Goal: Find specific page/section: Find specific page/section

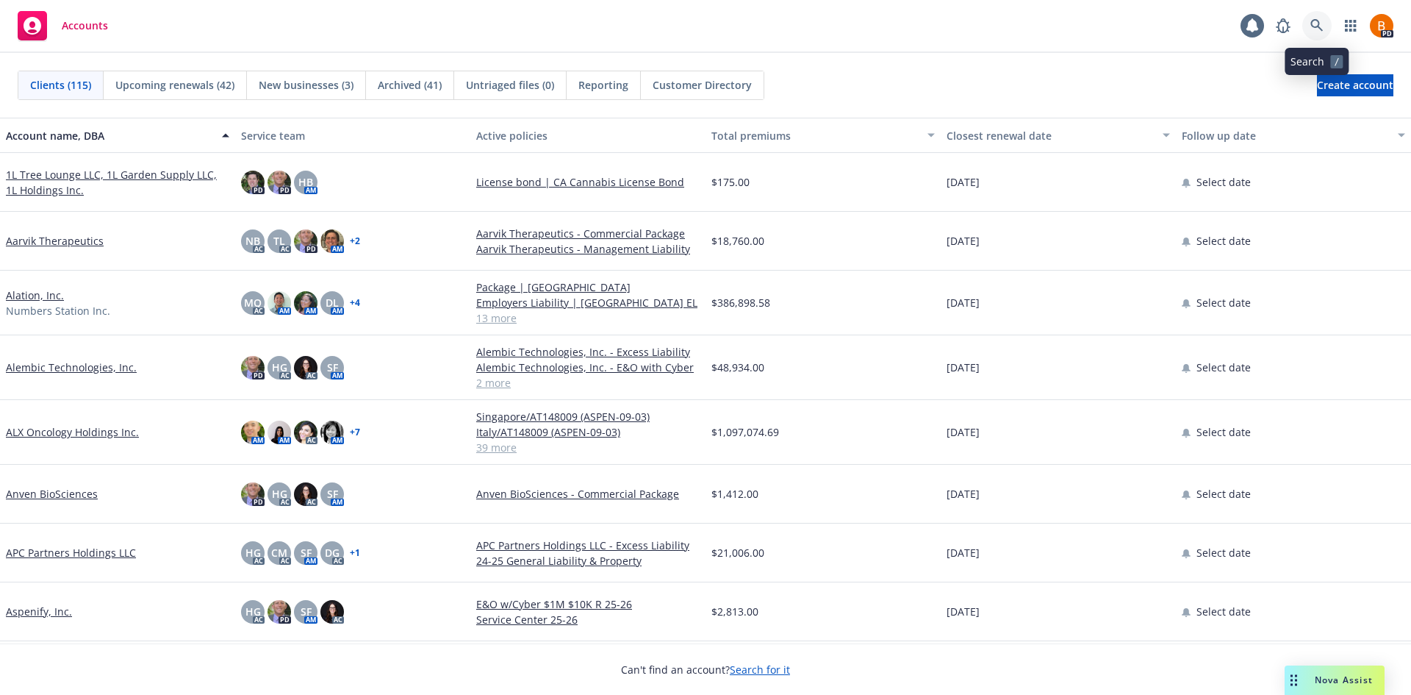
click at [1307, 29] on link at bounding box center [1316, 25] width 29 height 29
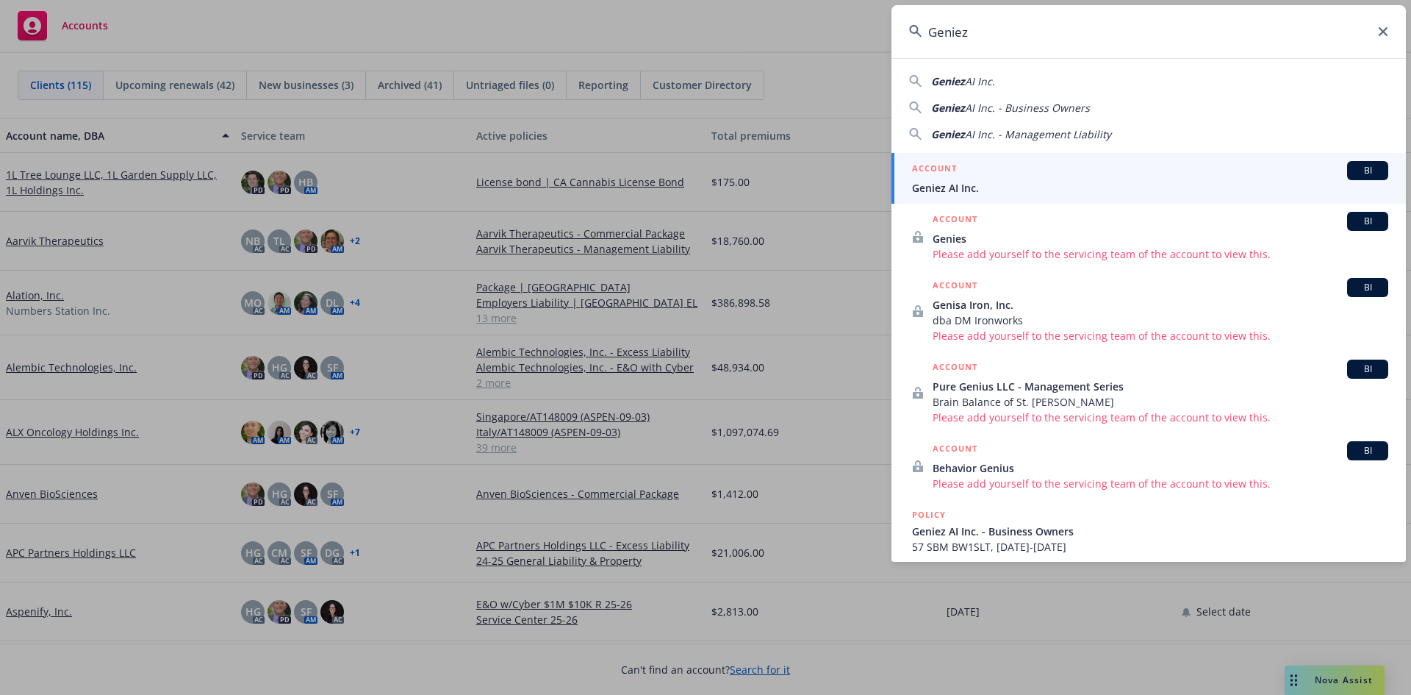
type input "Geniez"
click at [1022, 168] on div "ACCOUNT BI" at bounding box center [1150, 170] width 476 height 19
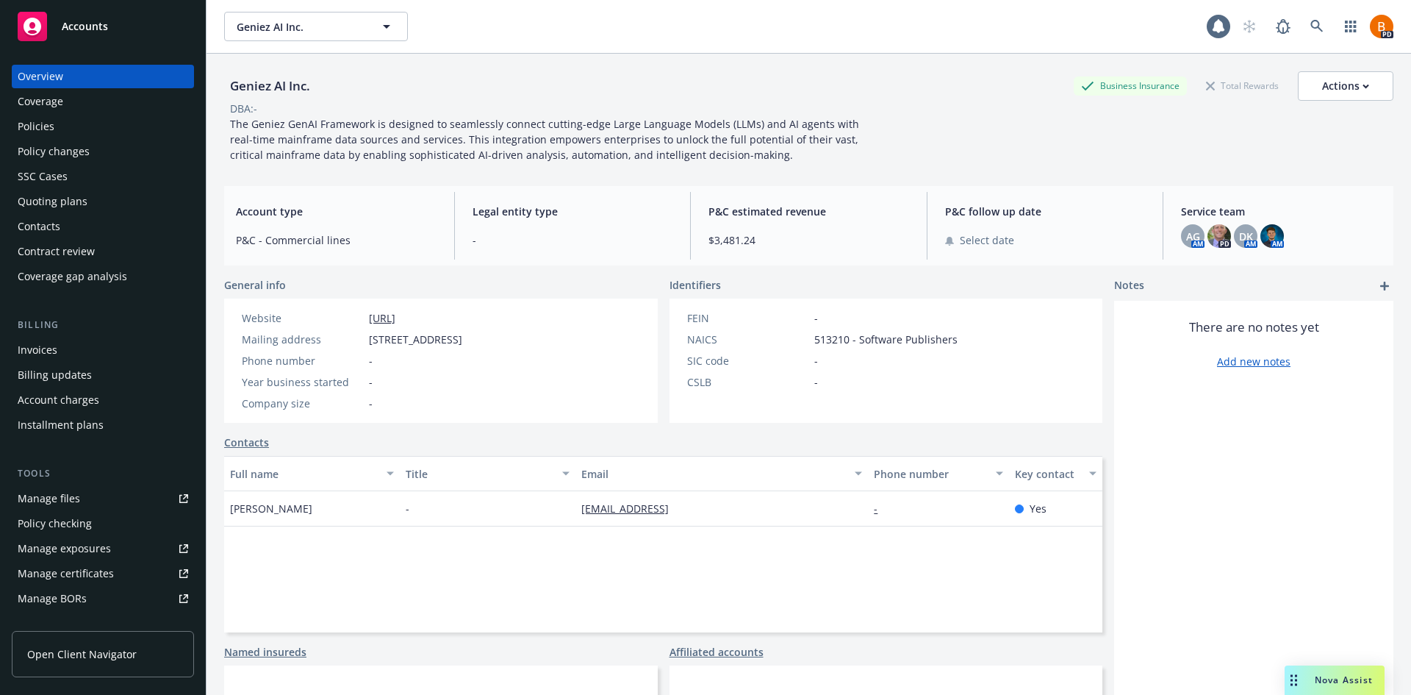
click at [40, 134] on div "Policies" at bounding box center [36, 127] width 37 height 24
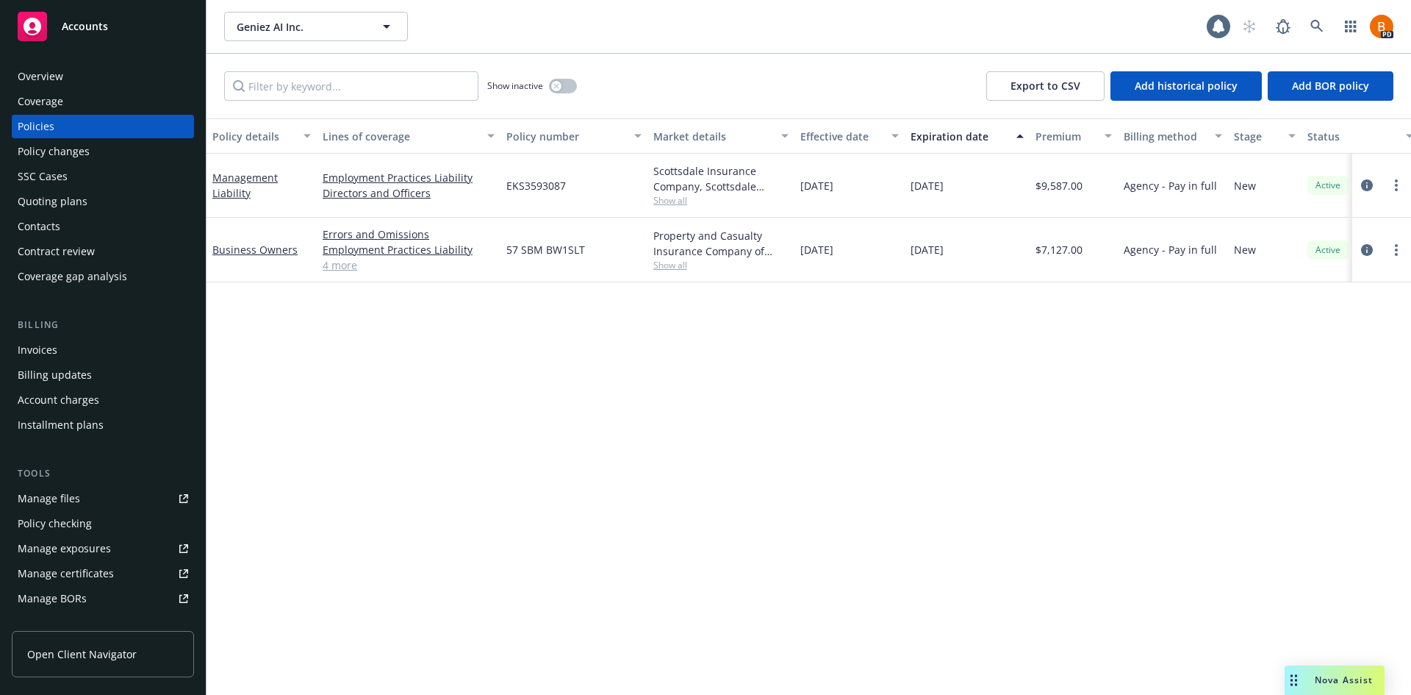
click at [90, 73] on div "Overview" at bounding box center [103, 77] width 171 height 24
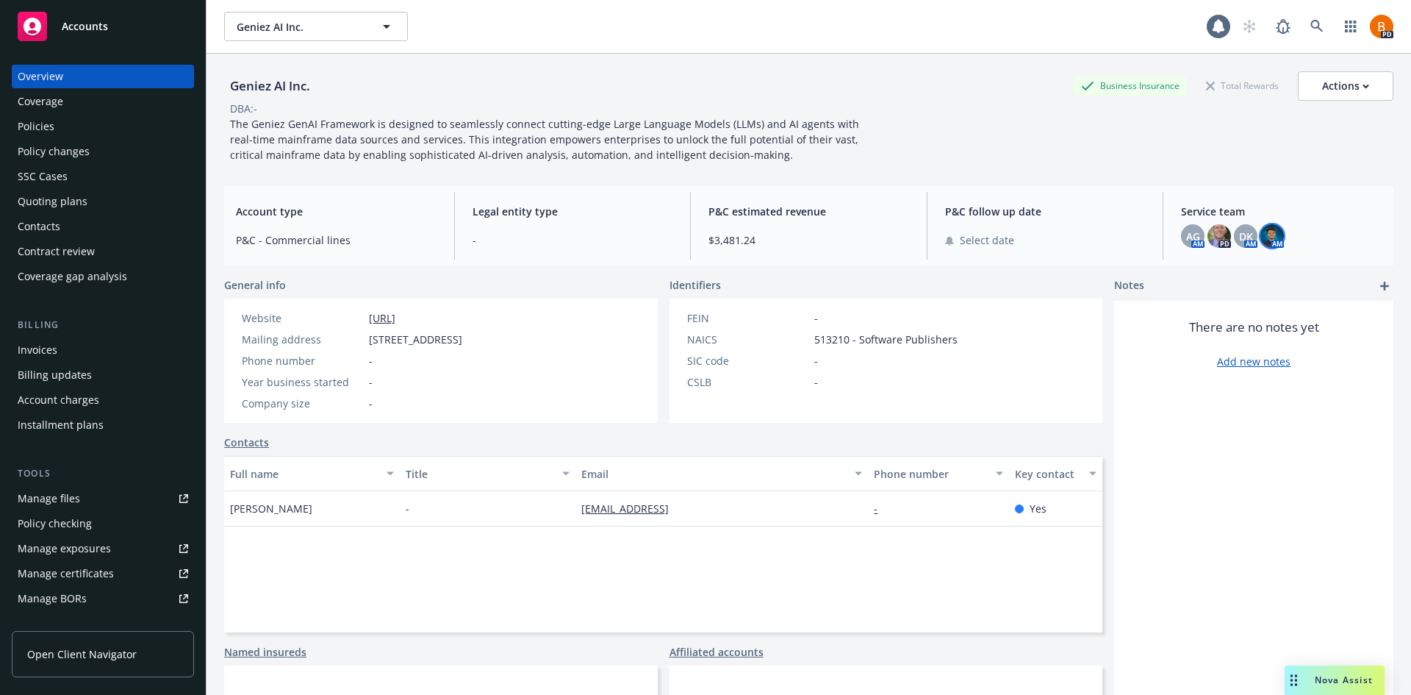
click at [1264, 234] on img at bounding box center [1272, 236] width 24 height 24
click at [1200, 208] on span "Service team" at bounding box center [1281, 211] width 201 height 15
click at [1186, 239] on span "AG" at bounding box center [1193, 236] width 14 height 15
click at [1274, 236] on img at bounding box center [1272, 236] width 24 height 24
click at [1239, 235] on span "DK" at bounding box center [1246, 236] width 14 height 15
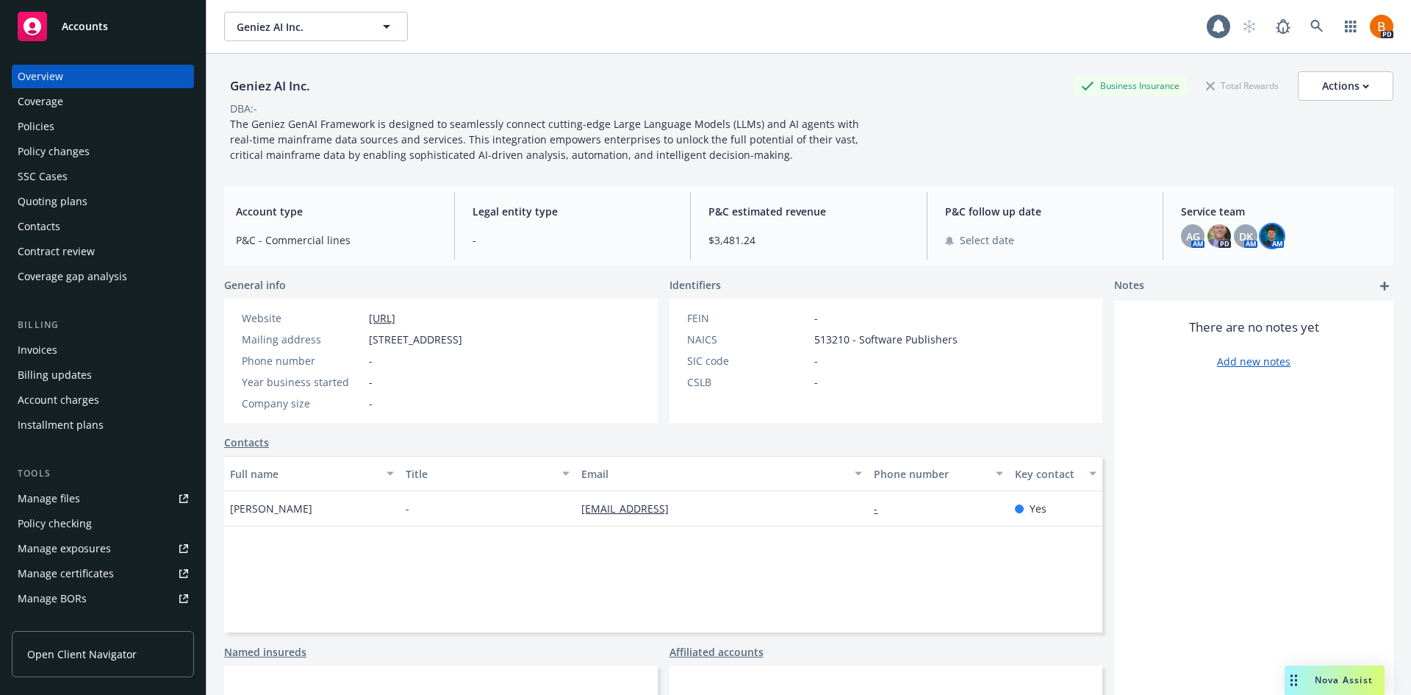
click at [1268, 235] on img at bounding box center [1272, 236] width 24 height 24
click at [70, 131] on div "Policies" at bounding box center [103, 127] width 171 height 24
